Goal: Task Accomplishment & Management: Use online tool/utility

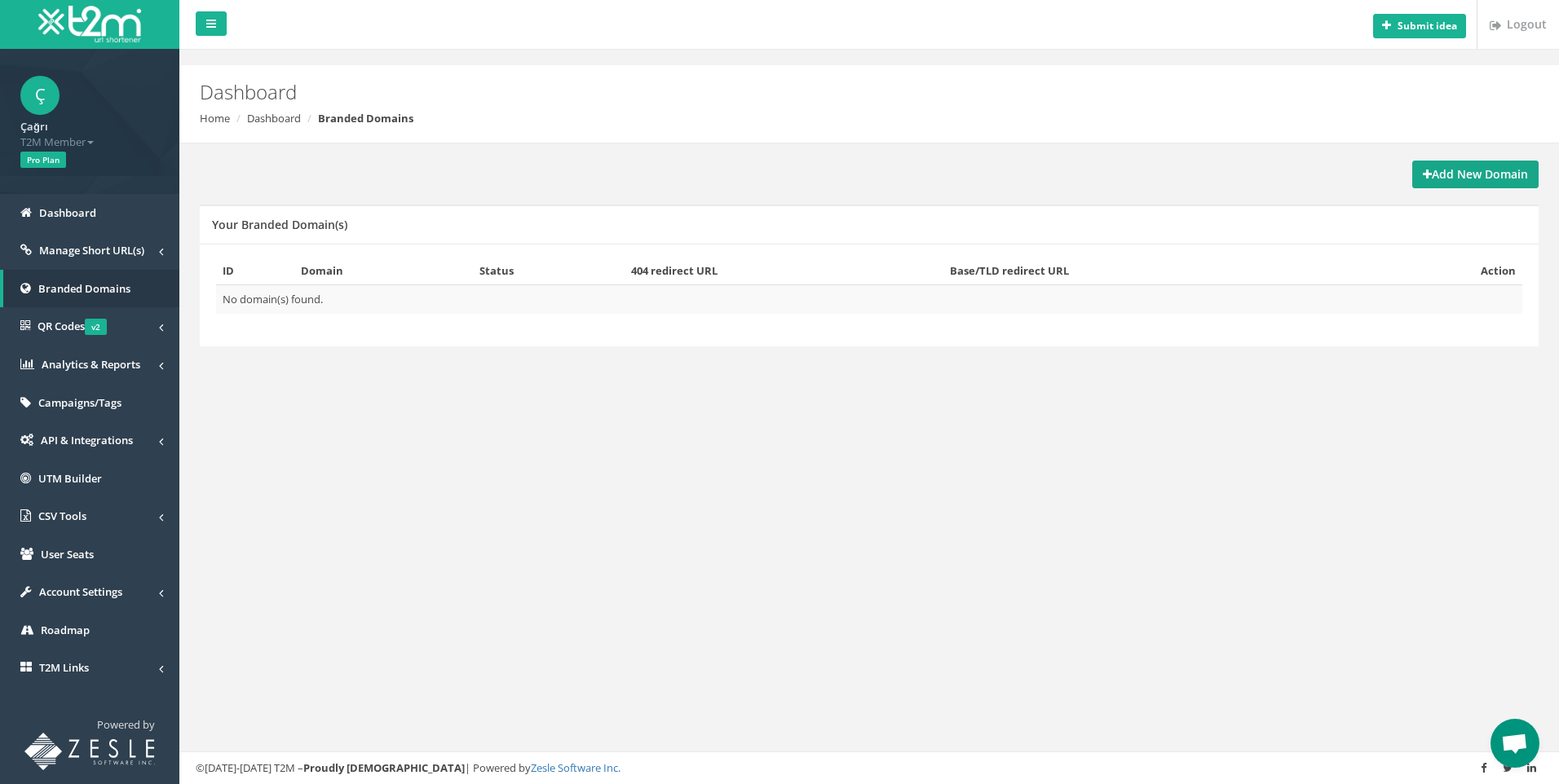
click at [1504, 167] on strong "Add New Domain" at bounding box center [1475, 174] width 105 height 16
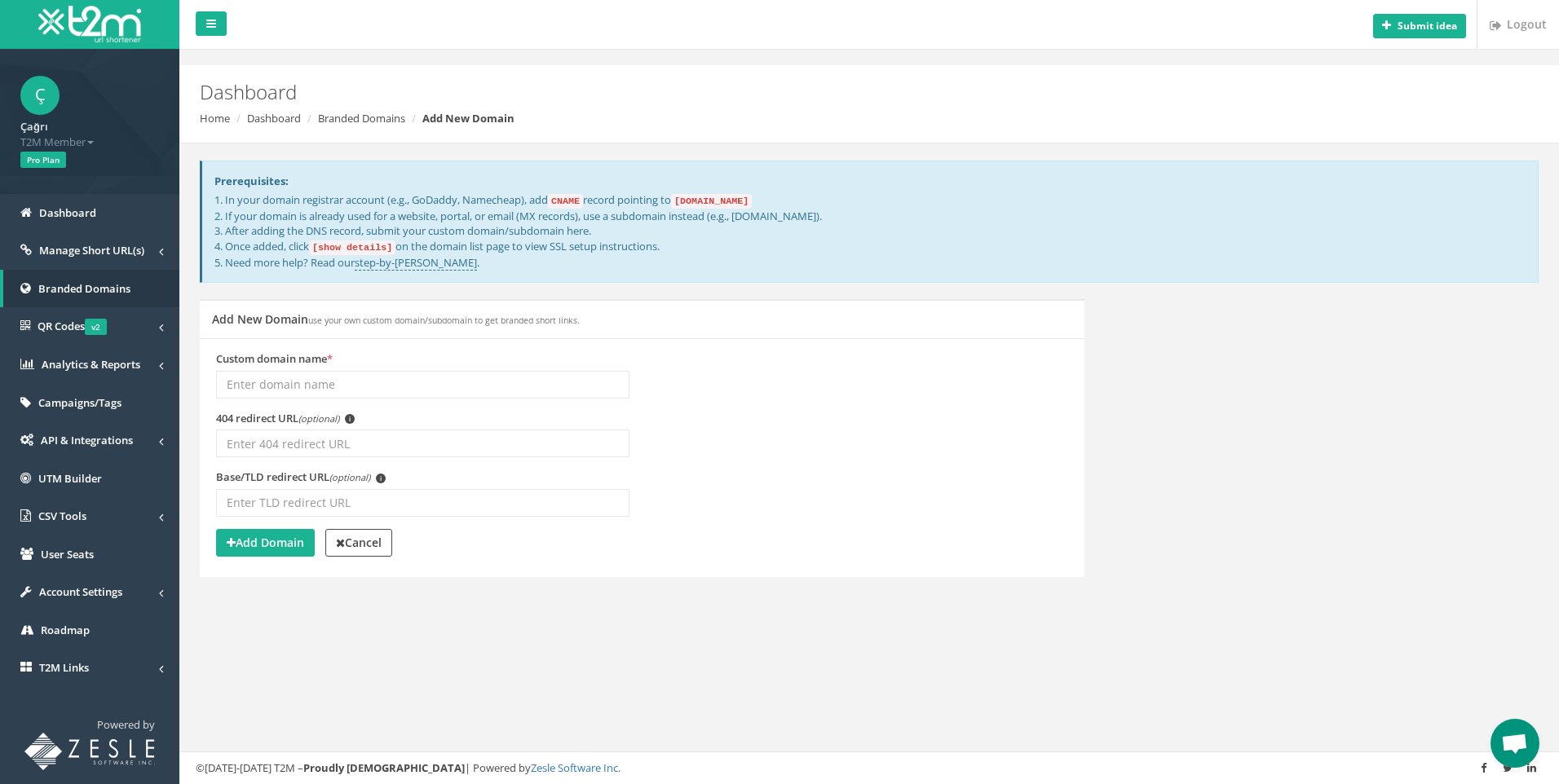
drag, startPoint x: 345, startPoint y: 413, endPoint x: 344, endPoint y: 405, distance: 8.1
click at [345, 412] on label "404 redirect URL (optional) i" at bounding box center [285, 418] width 138 height 16
click at [345, 429] on input "404 redirect URL (optional) i" at bounding box center [422, 443] width 414 height 27
click at [344, 391] on input "Custom domain name *" at bounding box center [422, 384] width 414 height 27
click at [491, 334] on div "Add New Domain use your own custom domain/subdomain to get branded short links." at bounding box center [641, 318] width 885 height 39
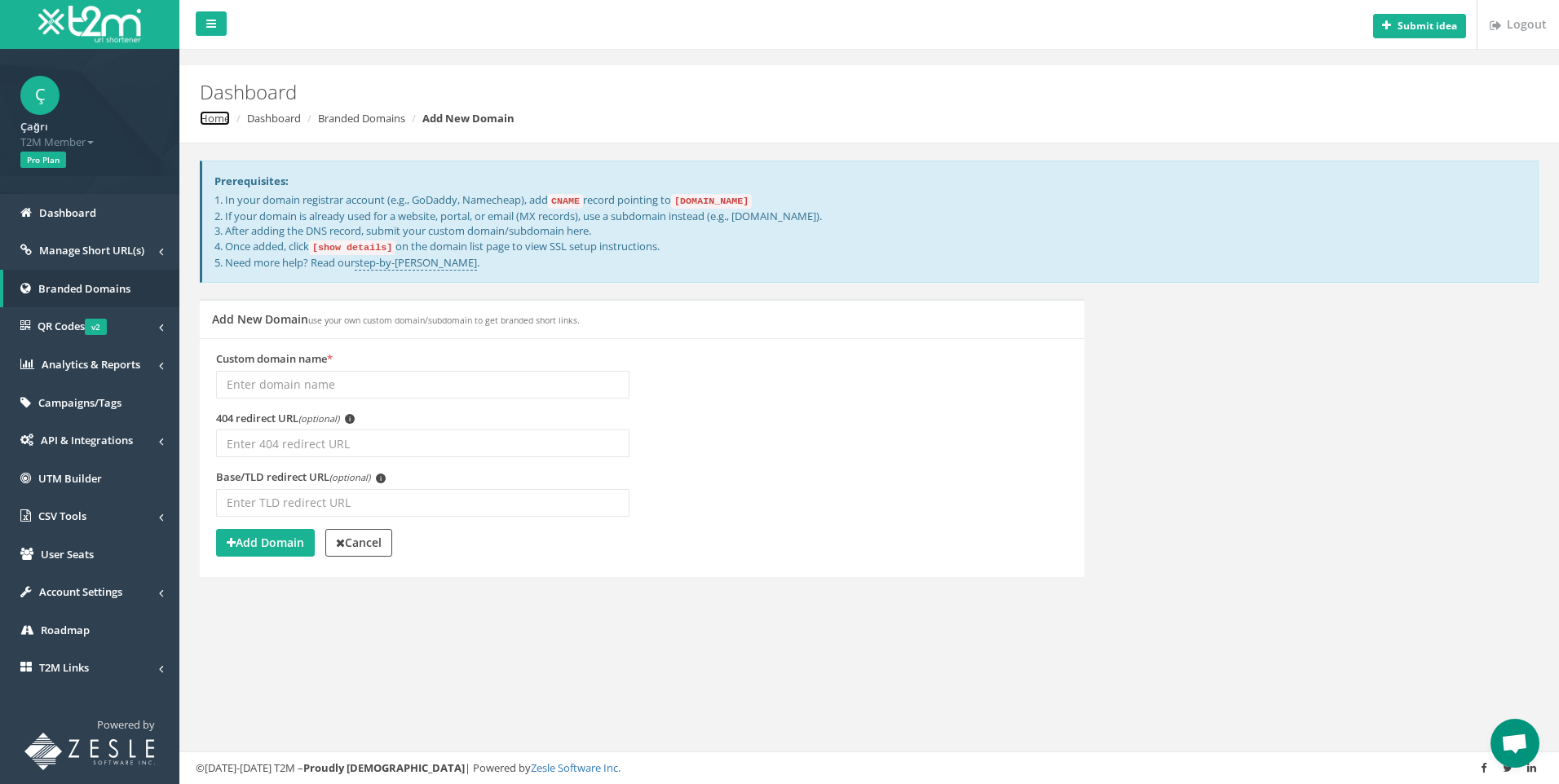
click at [224, 116] on link "Home" at bounding box center [214, 118] width 30 height 15
